Goal: Task Accomplishment & Management: Manage account settings

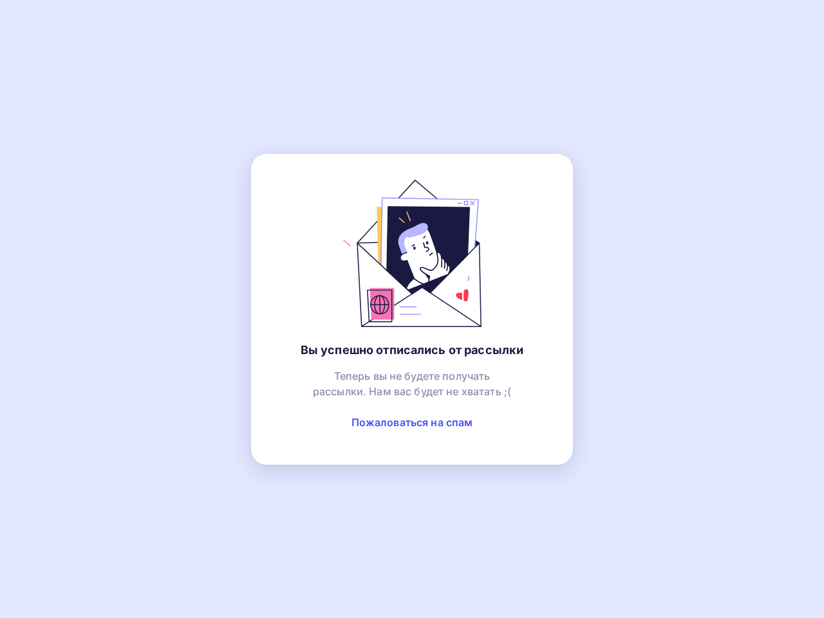
click at [412, 422] on link "Пожаловаться на спам" at bounding box center [412, 422] width 122 height 13
